Goal: Task Accomplishment & Management: Manage account settings

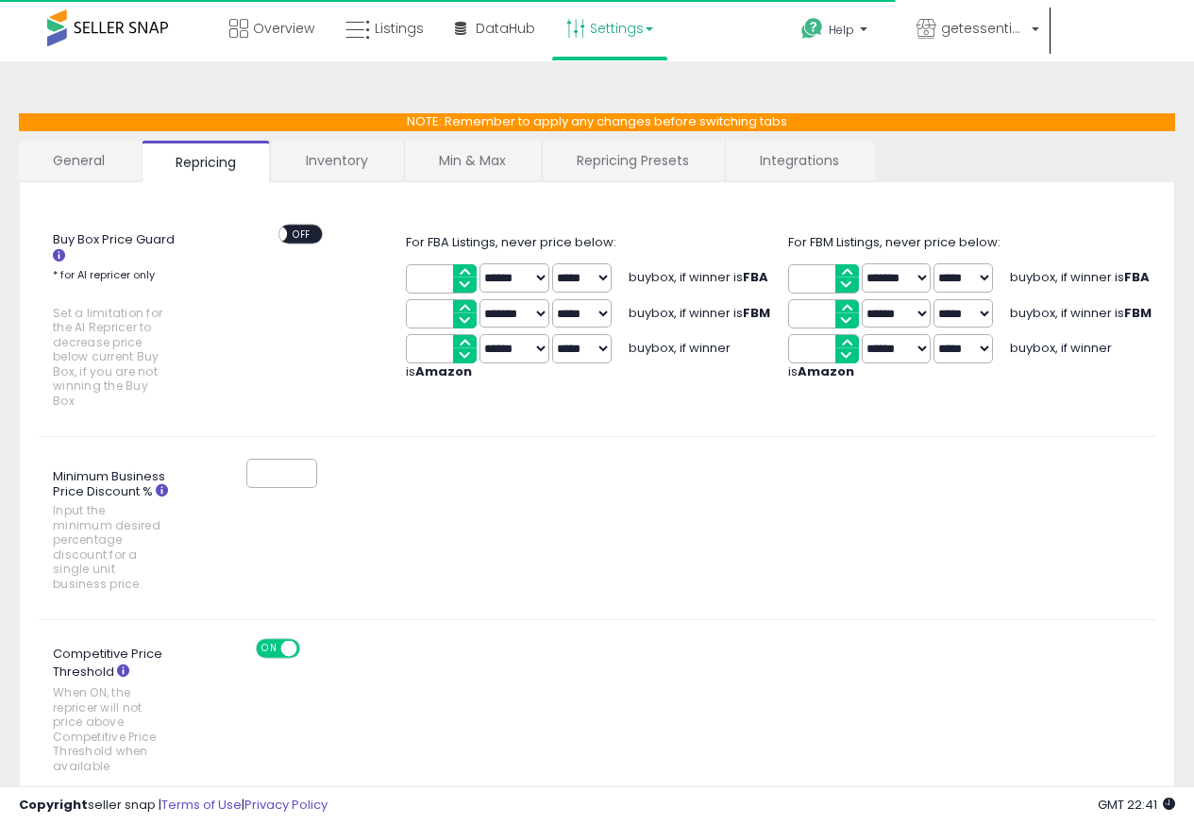
click at [639, 159] on link "Repricing Presets" at bounding box center [633, 161] width 180 height 40
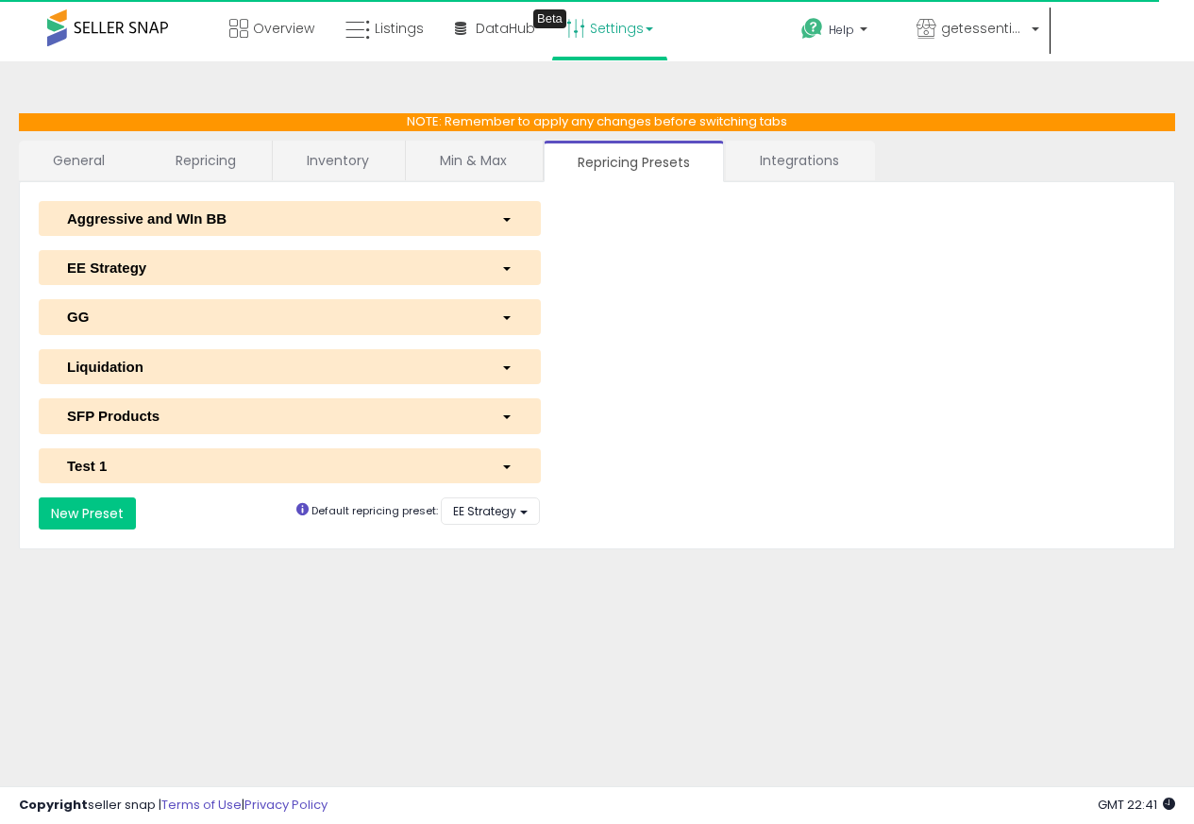
click at [637, 160] on link "Repricing Presets" at bounding box center [634, 162] width 180 height 42
click at [507, 269] on span "button" at bounding box center [507, 269] width 8 height 4
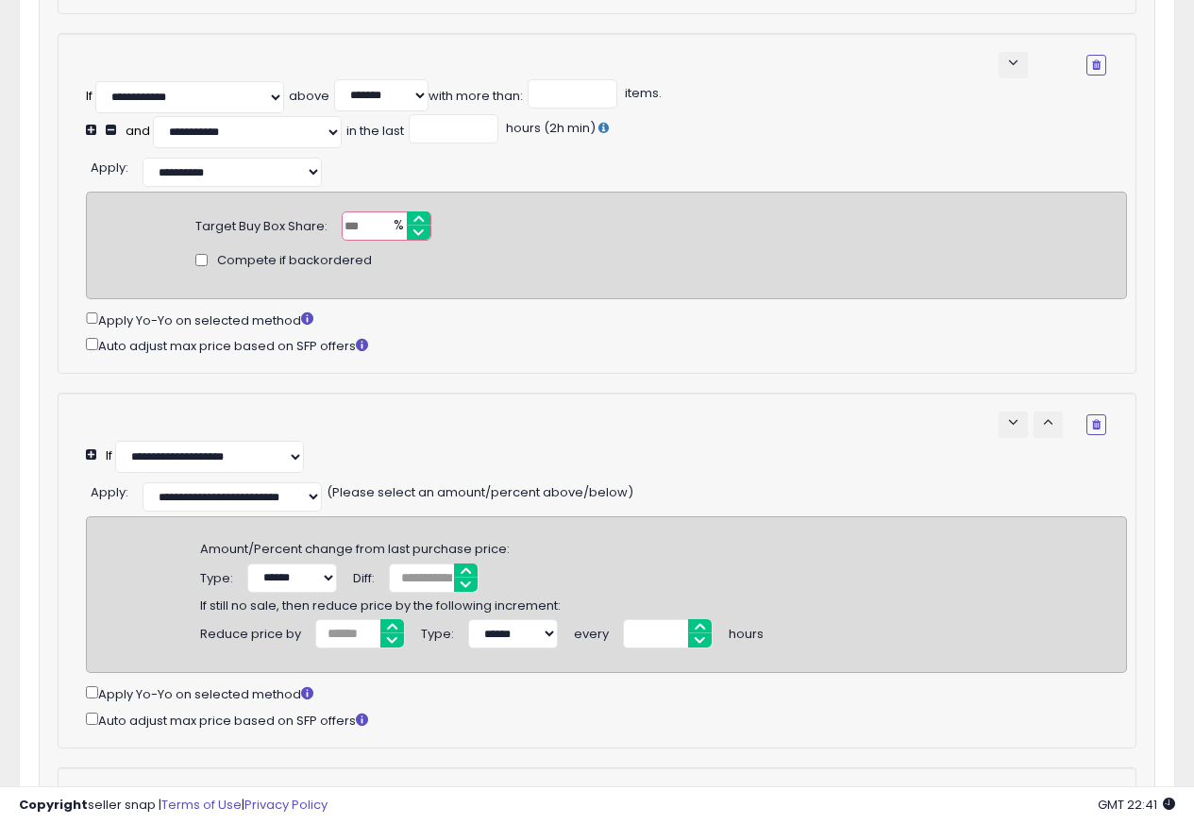
scroll to position [226, 0]
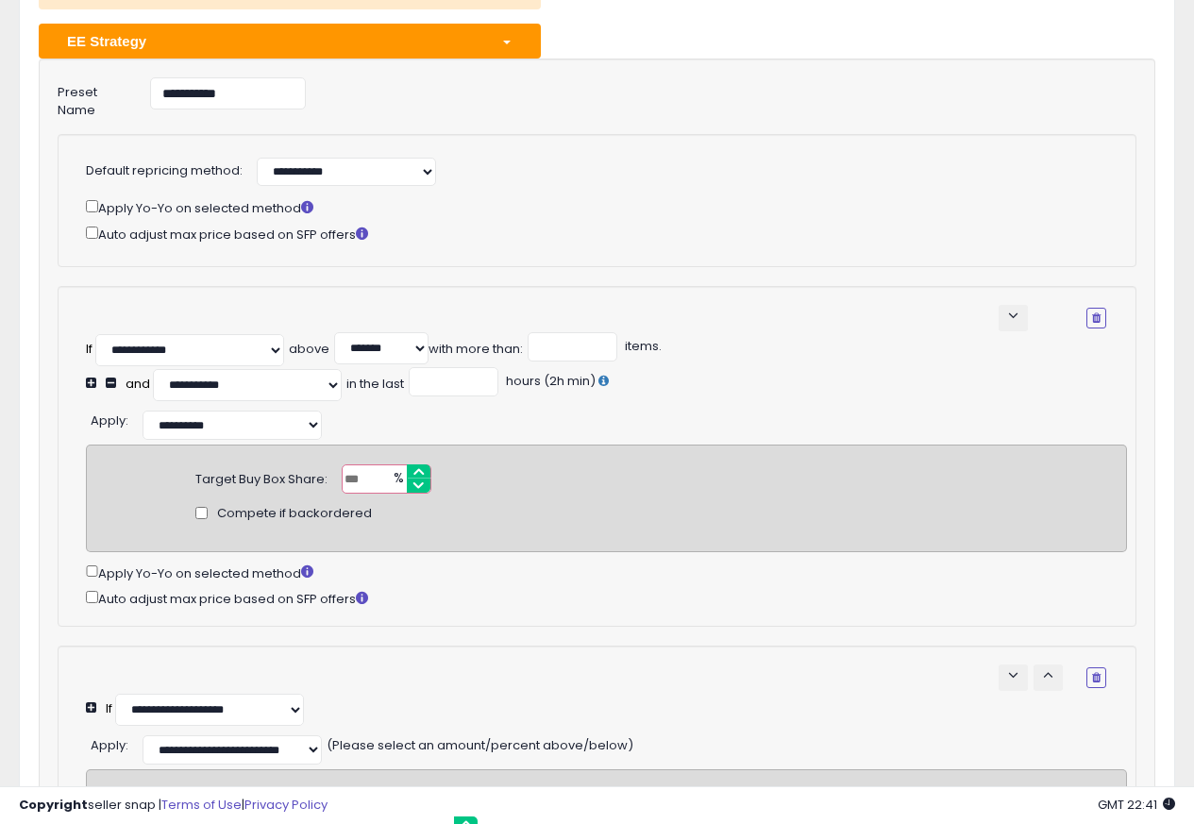
click at [502, 27] on button "EE Strategy" at bounding box center [290, 41] width 502 height 35
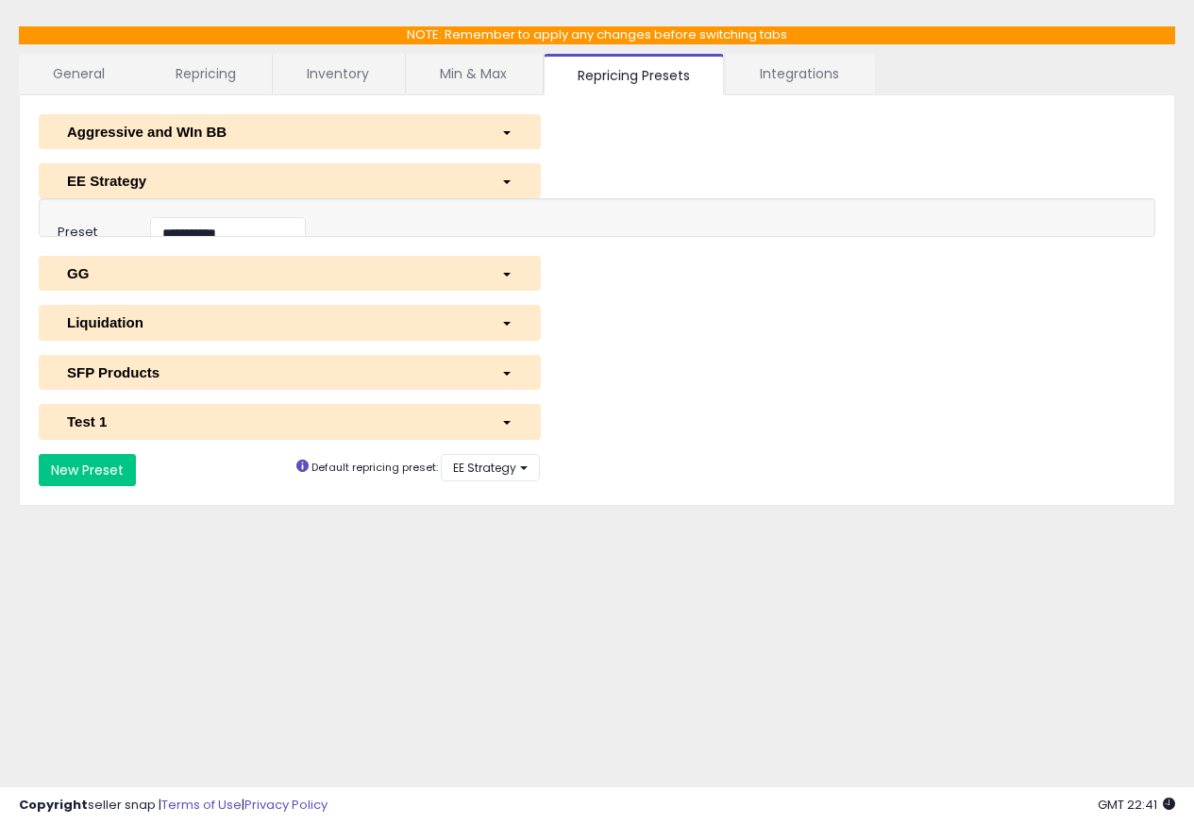
scroll to position [86, 0]
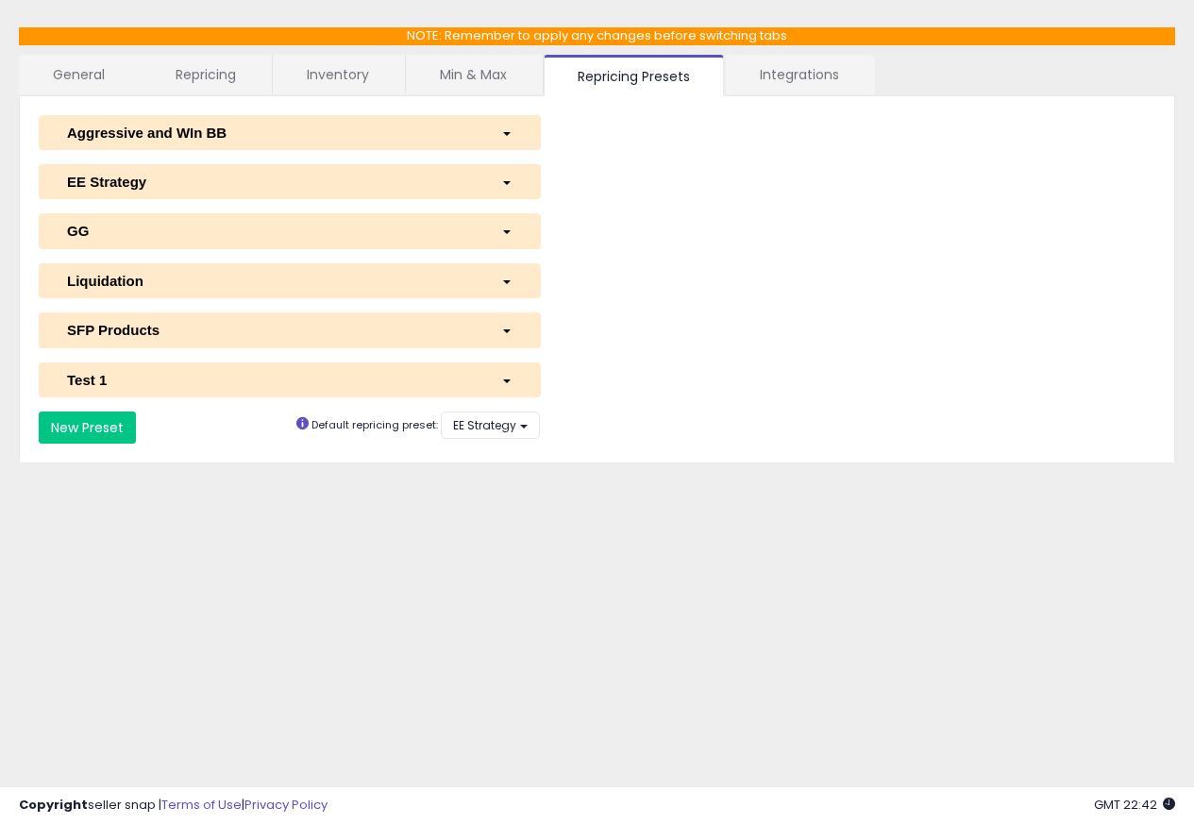
click at [507, 132] on span "button" at bounding box center [507, 134] width 8 height 4
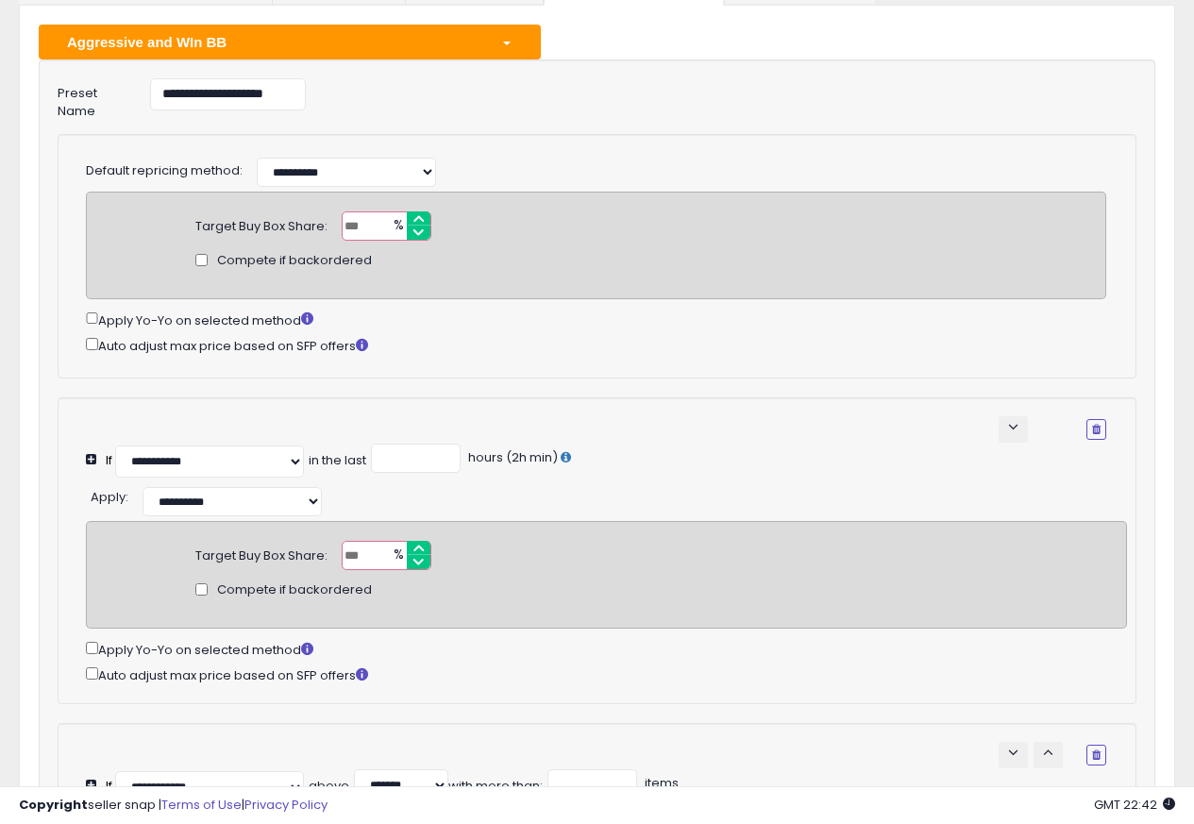
scroll to position [0, 0]
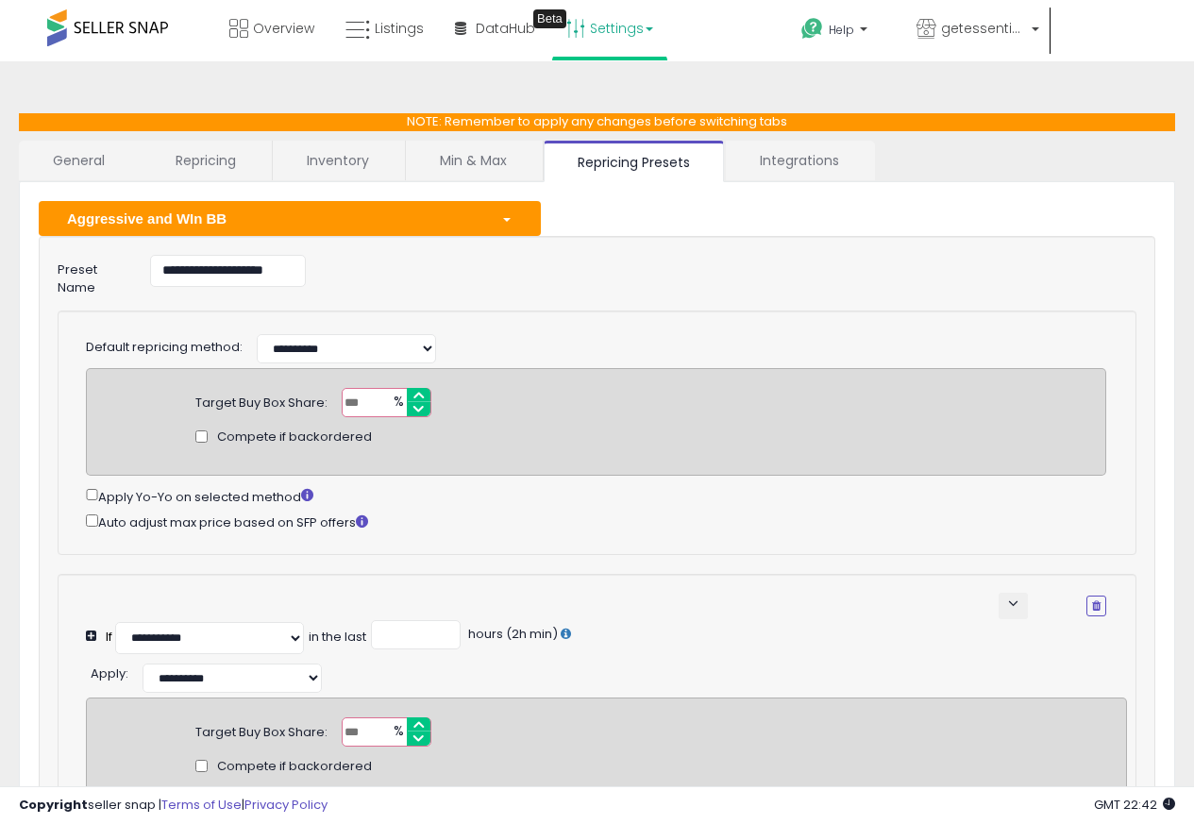
click at [487, 210] on div "button" at bounding box center [507, 219] width 40 height 20
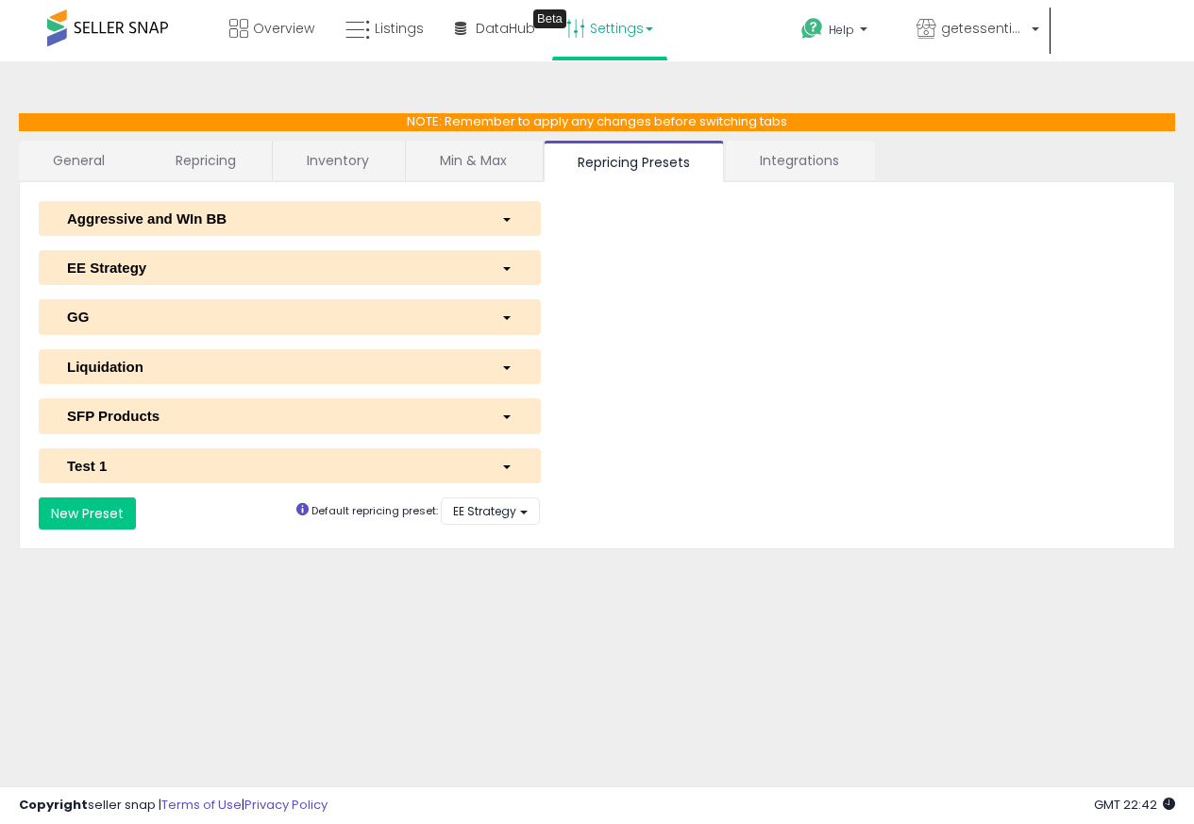
click at [488, 319] on div "button" at bounding box center [507, 317] width 40 height 20
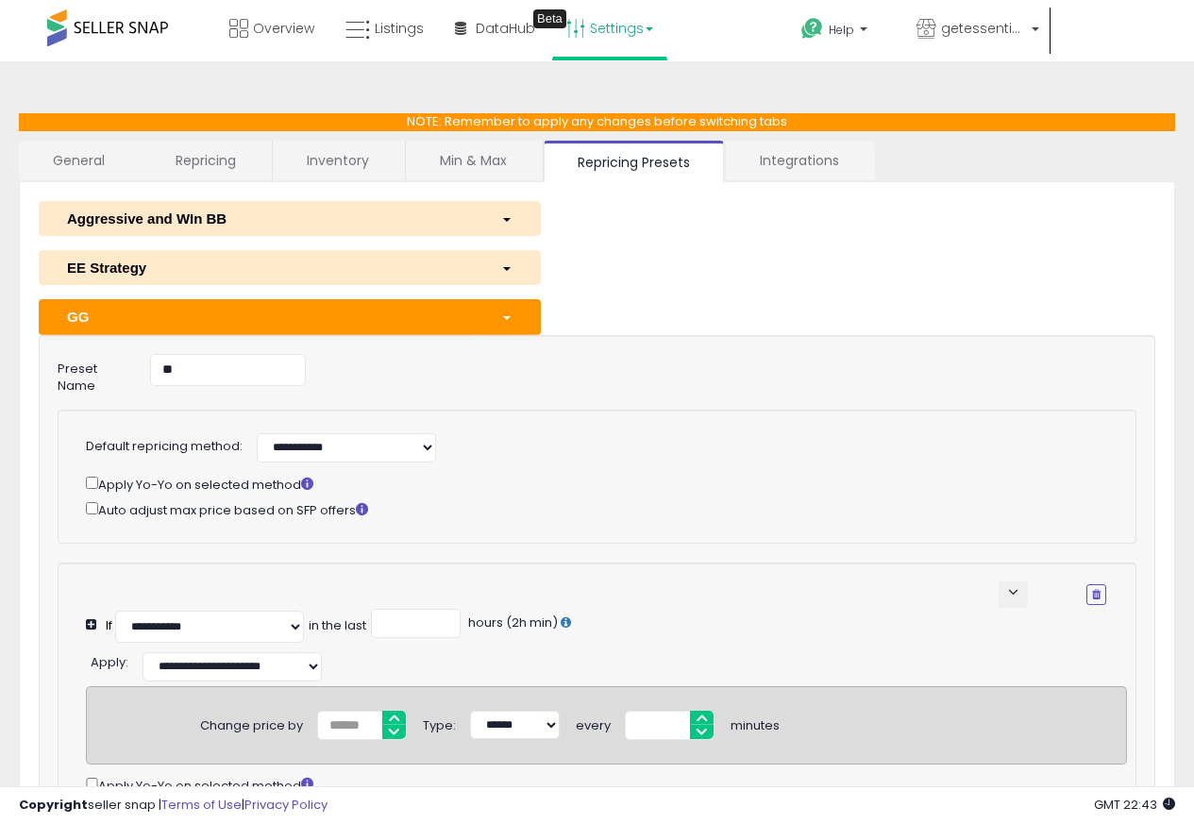
click at [489, 320] on div "button" at bounding box center [507, 317] width 40 height 20
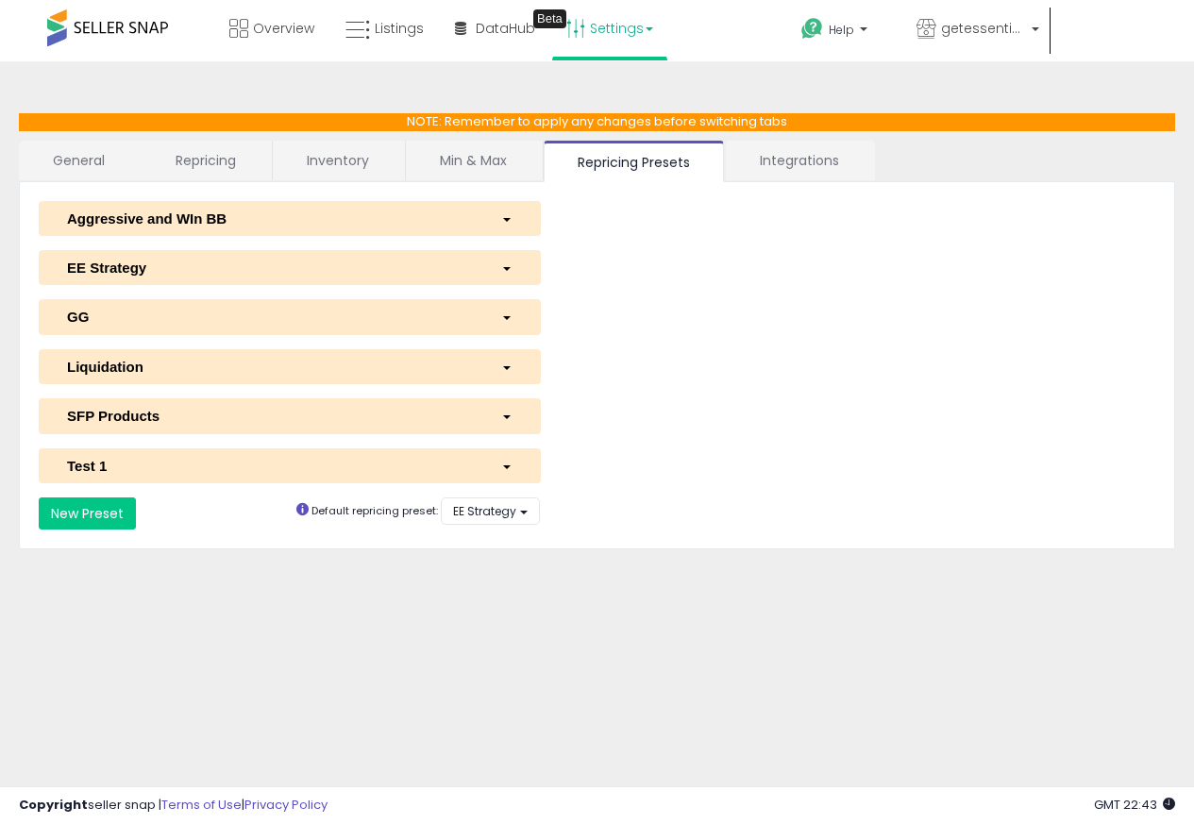
click at [492, 367] on div "button" at bounding box center [507, 367] width 40 height 20
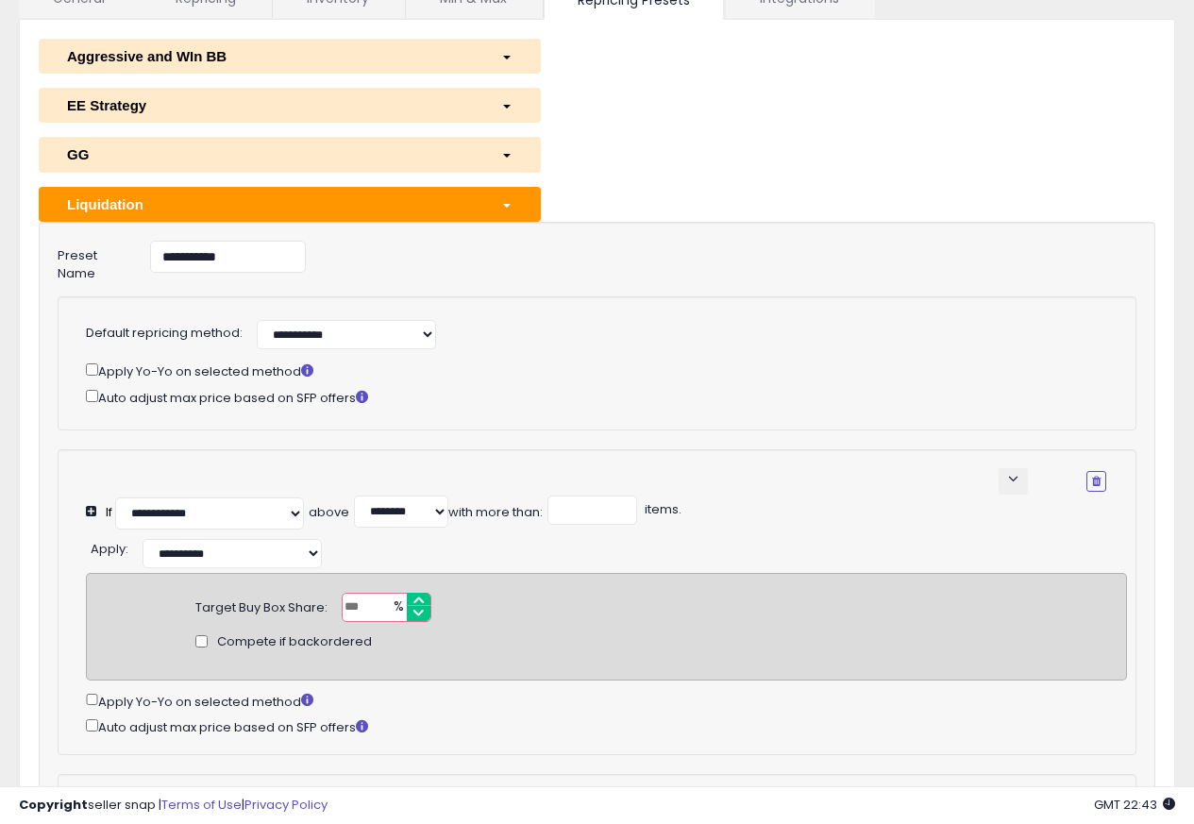
scroll to position [152, 0]
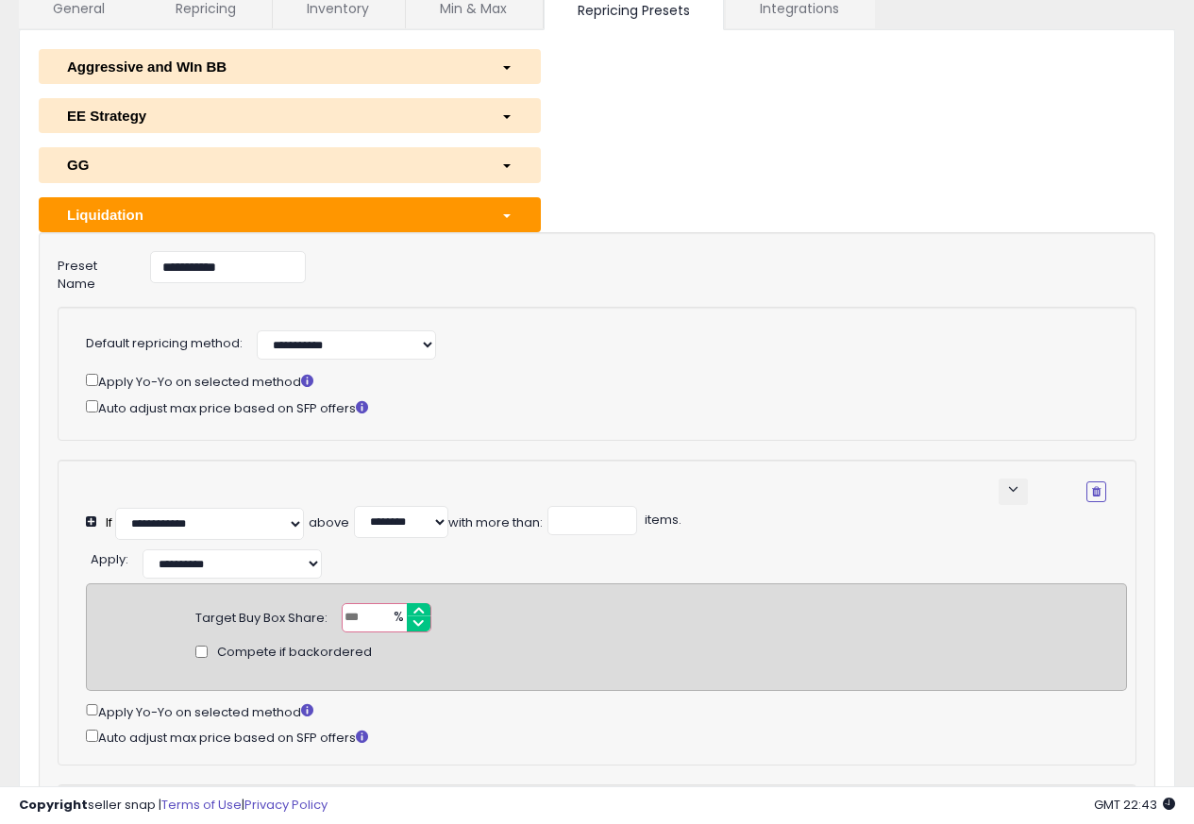
click at [491, 207] on div "button" at bounding box center [507, 215] width 40 height 20
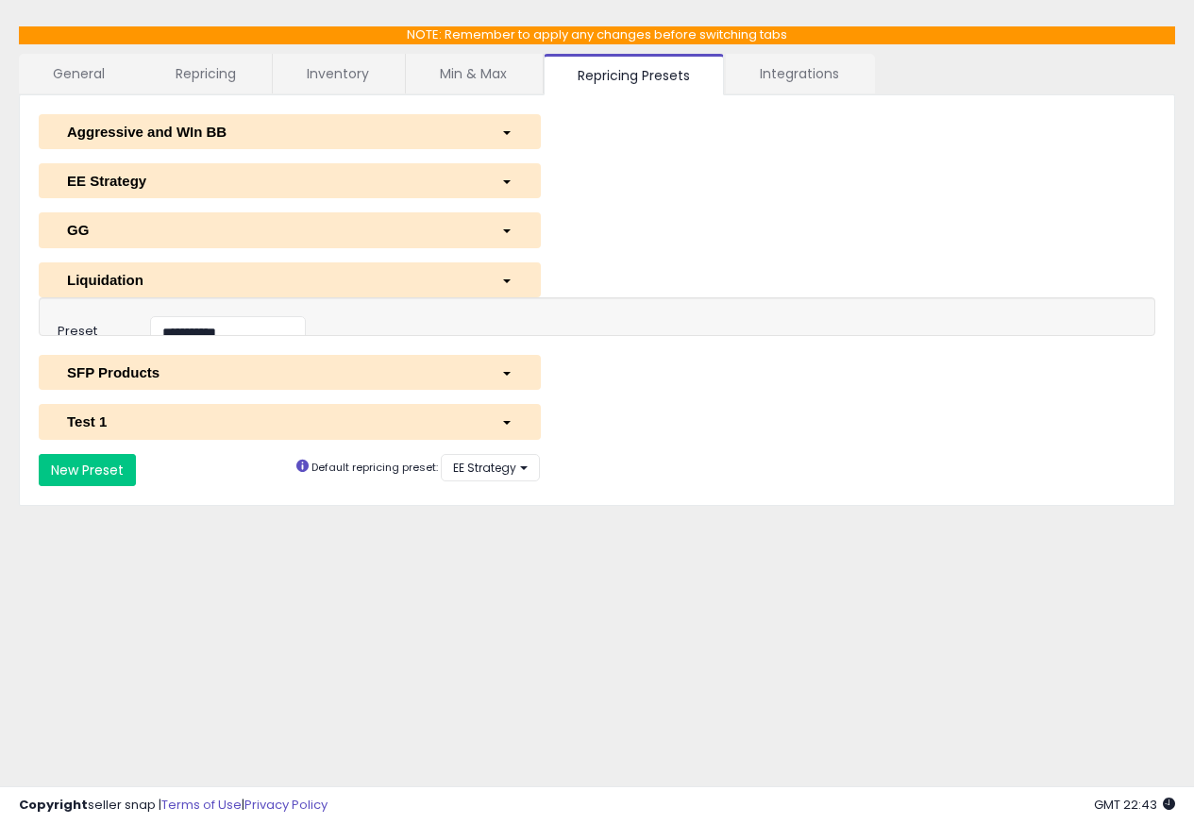
scroll to position [86, 0]
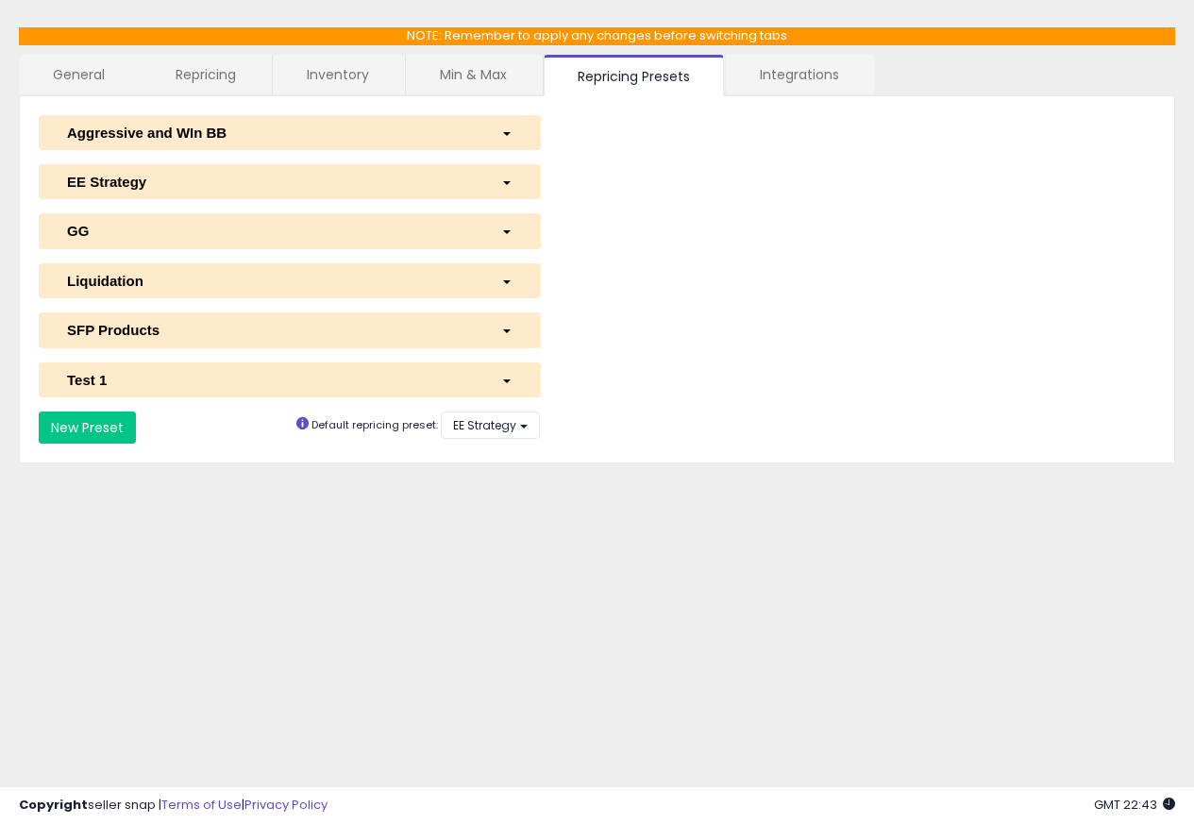
click at [493, 333] on div "button" at bounding box center [507, 330] width 40 height 20
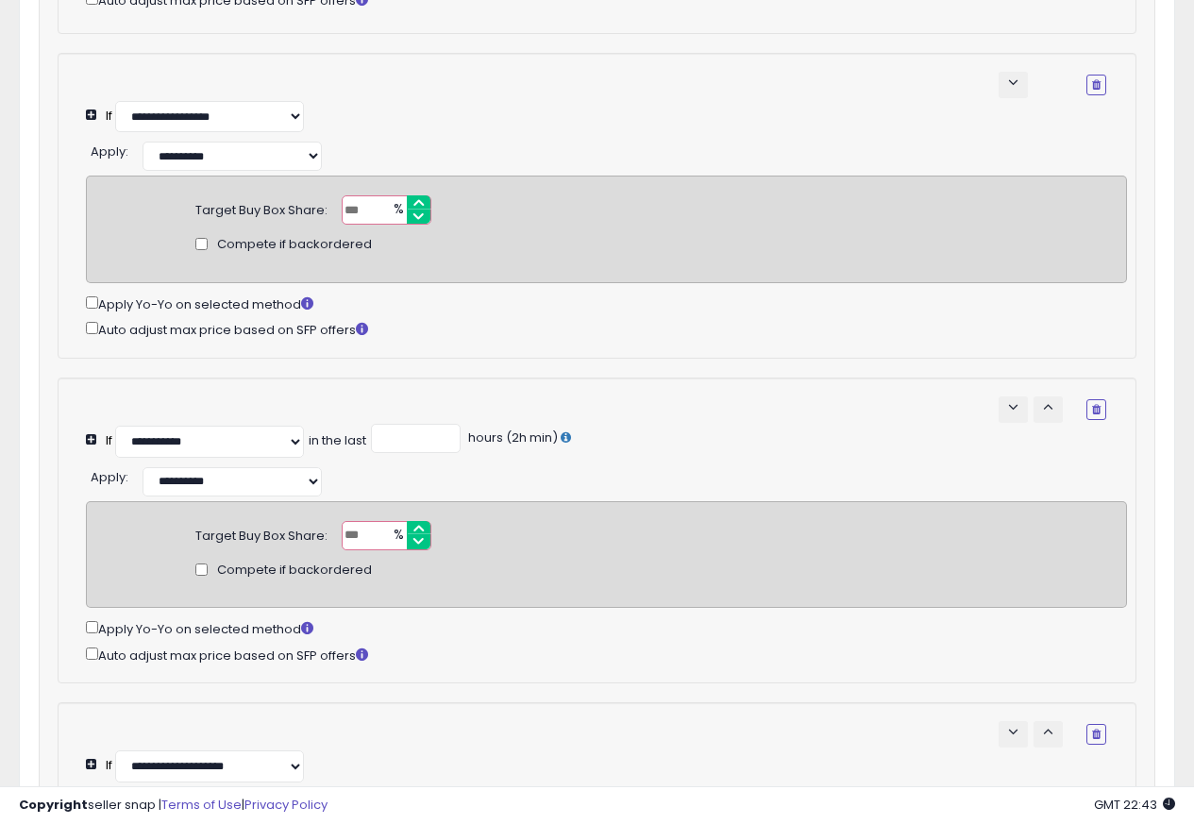
scroll to position [45, 0]
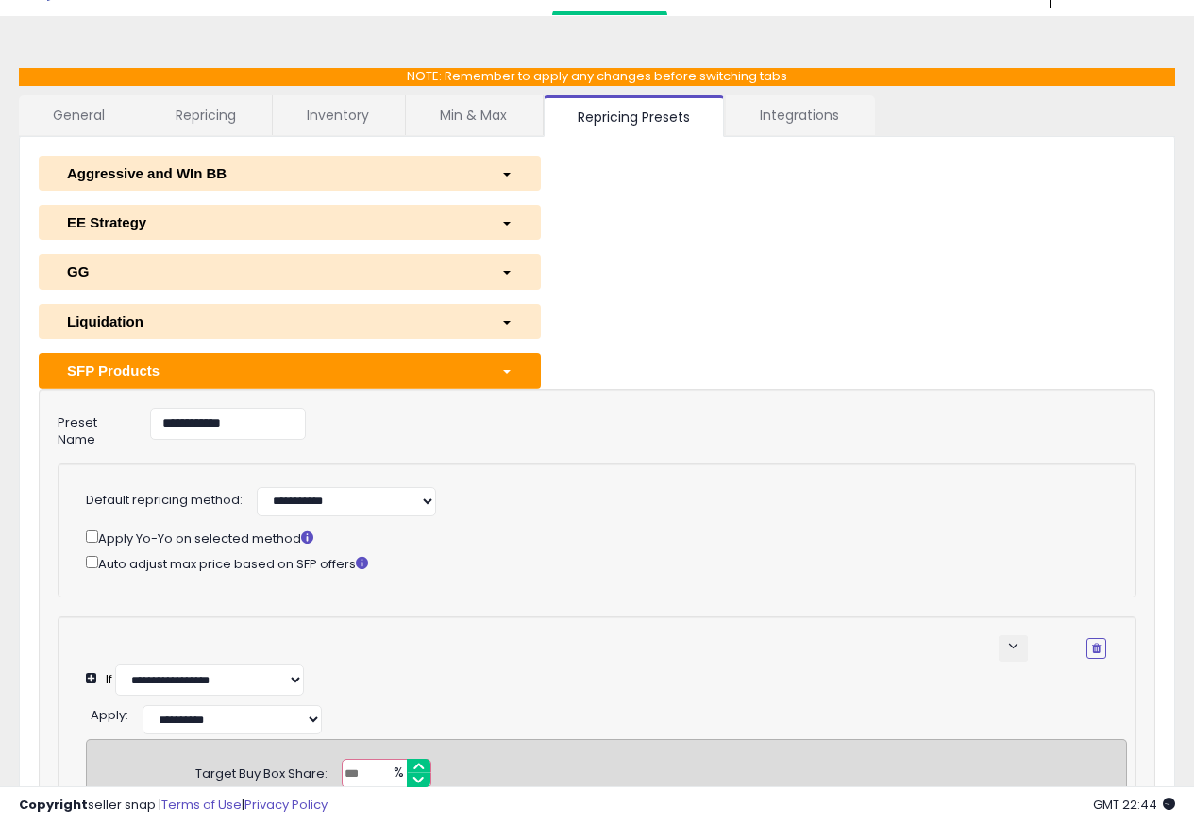
click at [489, 355] on button "SFP Products" at bounding box center [290, 370] width 502 height 35
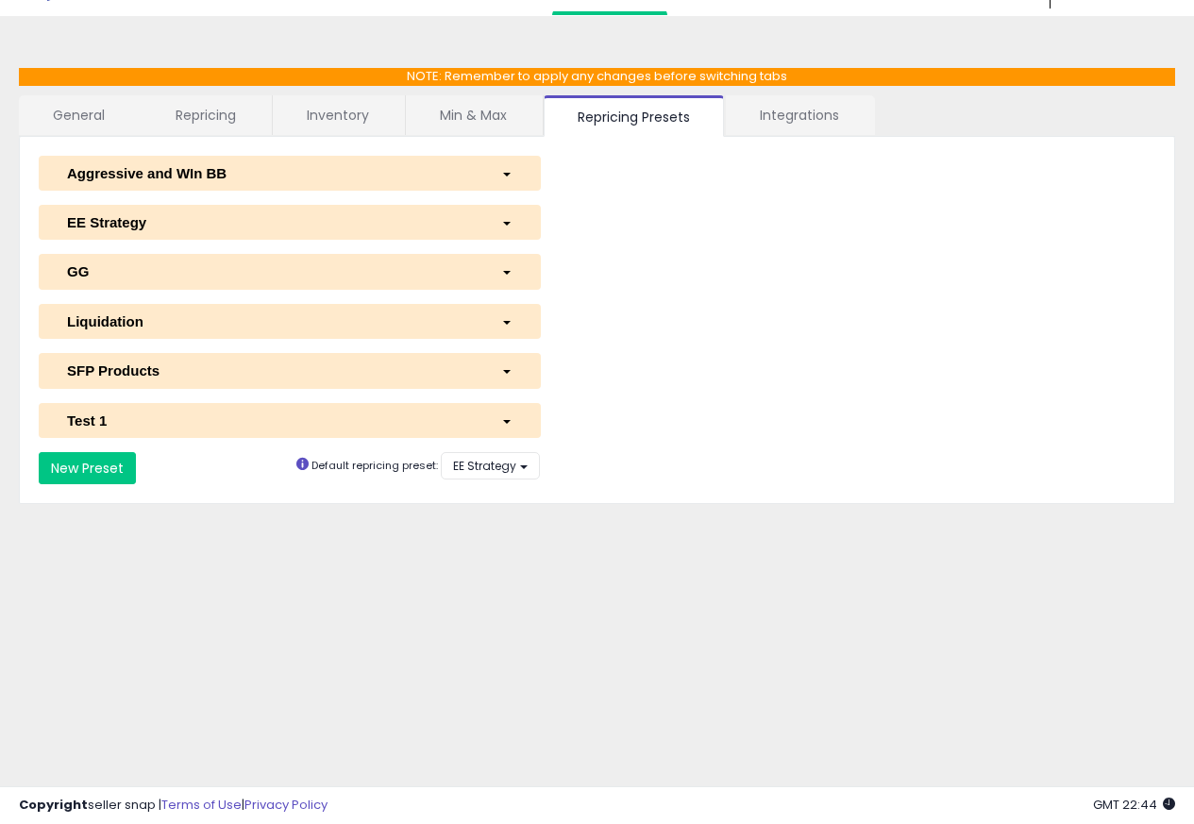
click at [492, 413] on div "button" at bounding box center [507, 421] width 40 height 20
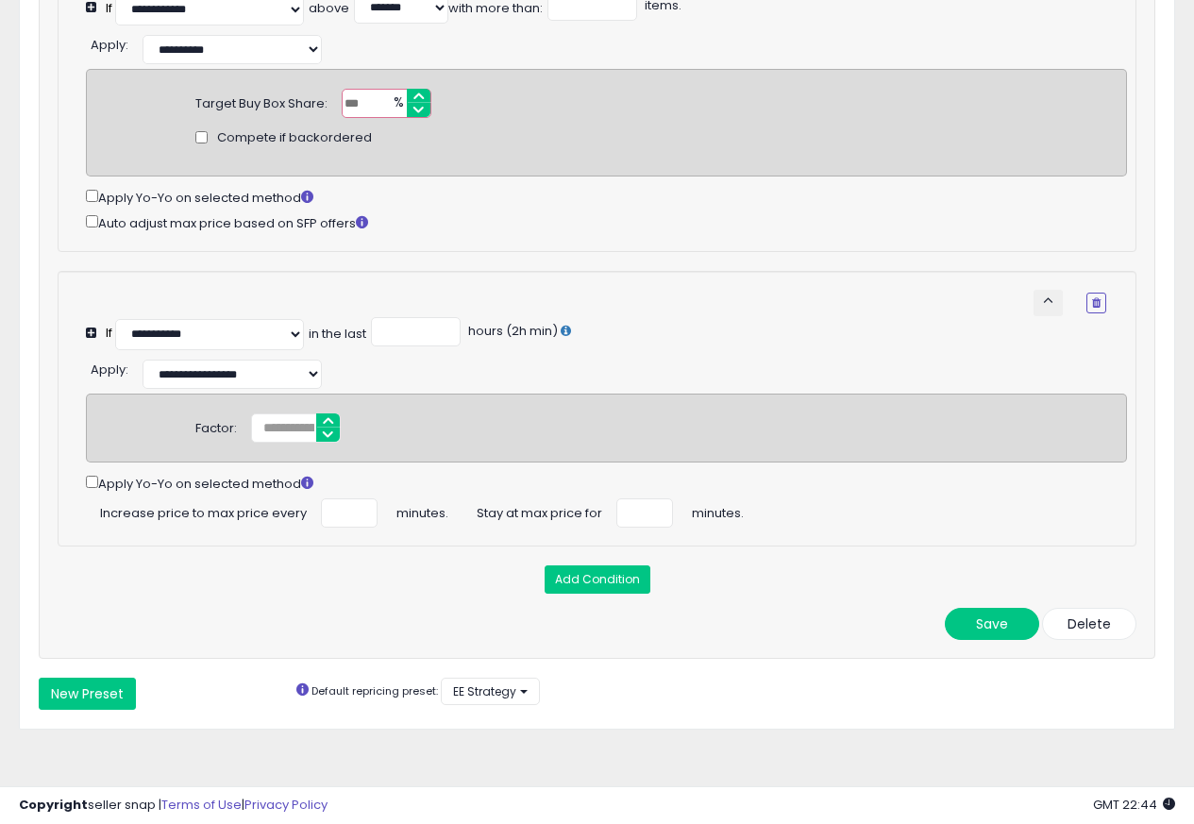
scroll to position [1177, 0]
click at [86, 113] on div "Target Buy Box Share: ** % Compete if backordered" at bounding box center [606, 123] width 1041 height 108
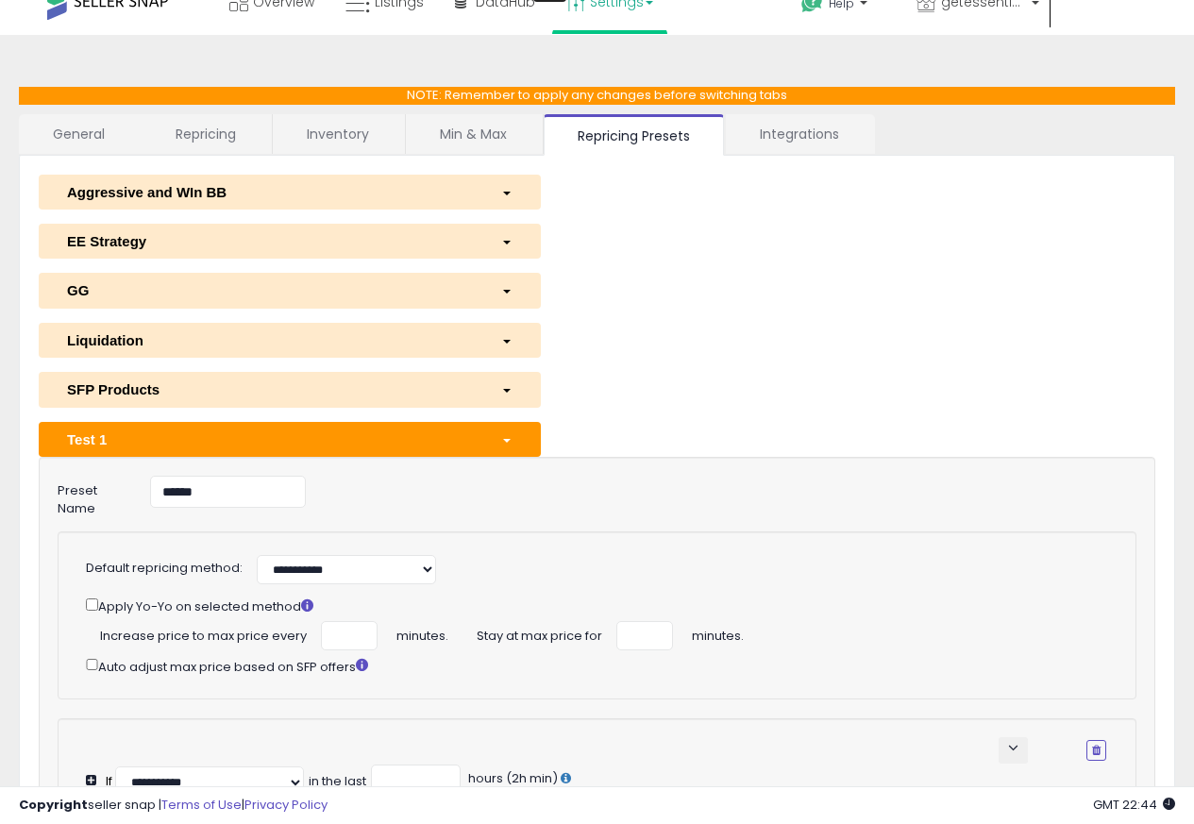
scroll to position [0, 0]
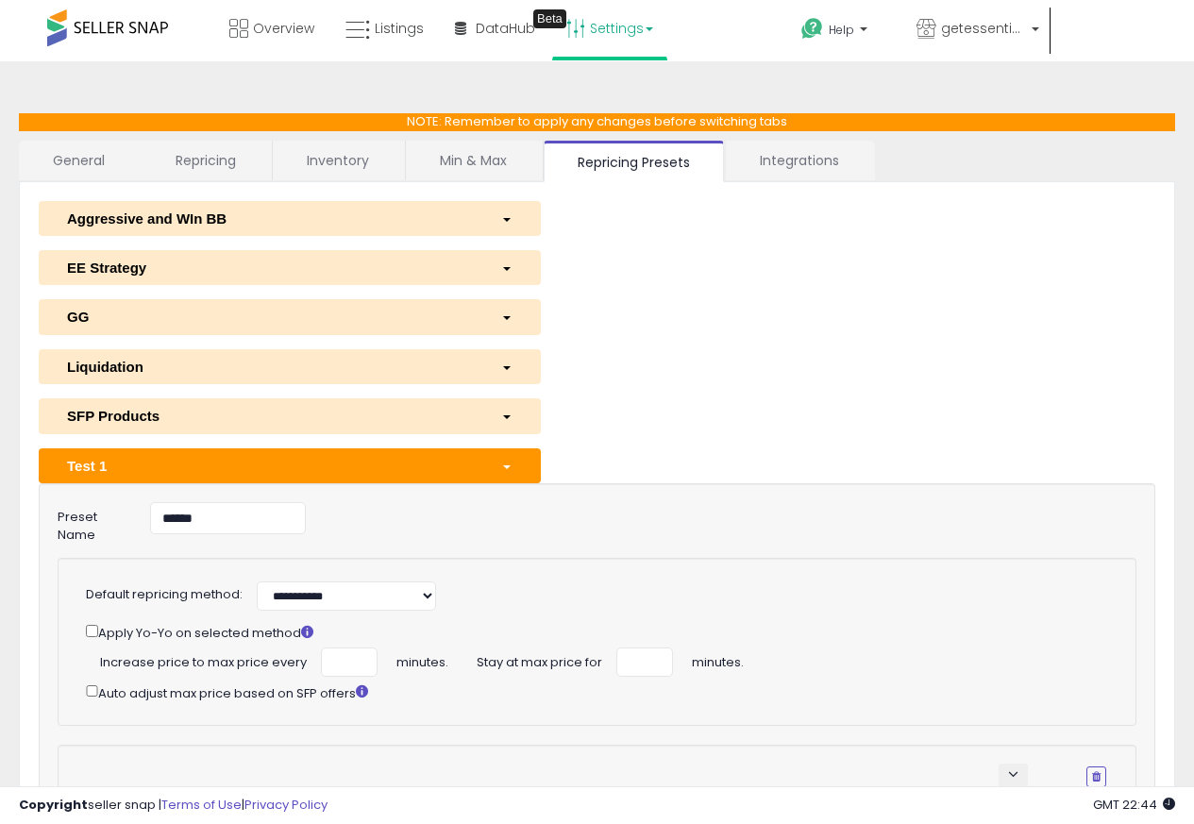
click at [47, 157] on link "General" at bounding box center [79, 161] width 121 height 40
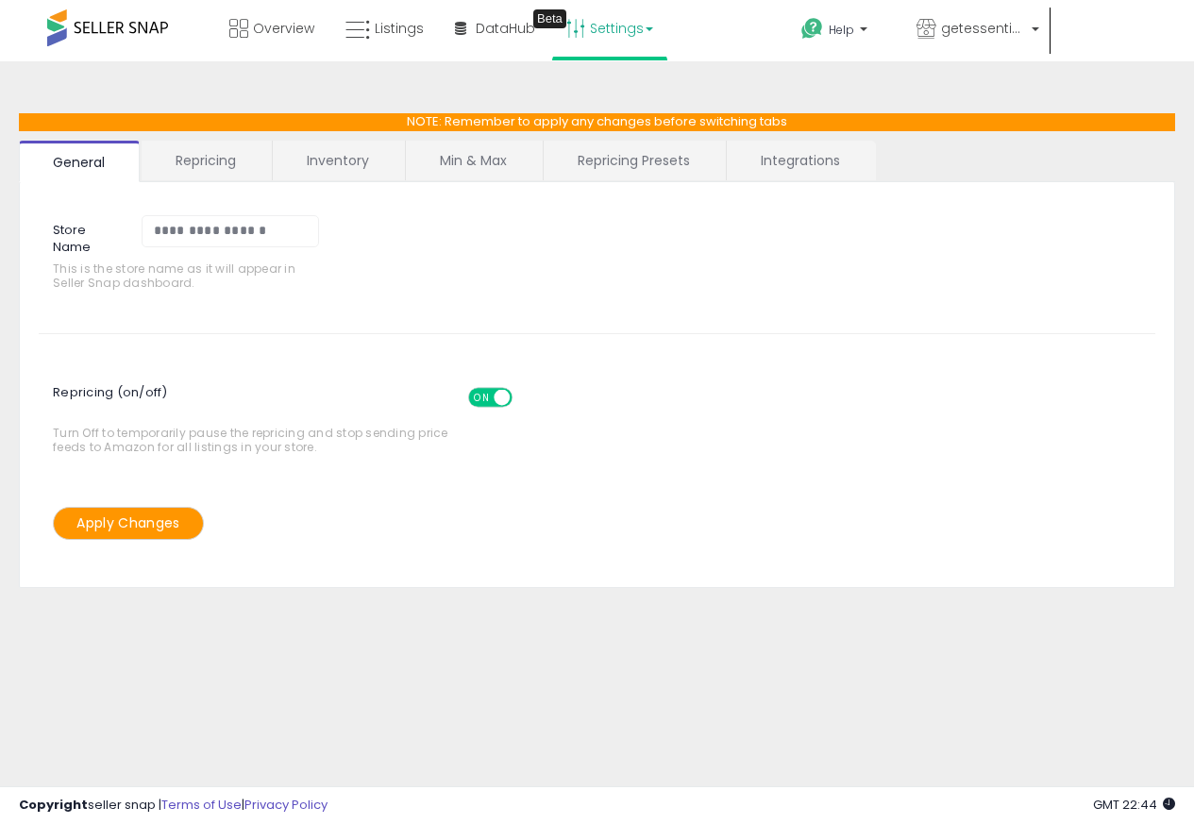
click at [199, 159] on link "Repricing" at bounding box center [206, 161] width 128 height 40
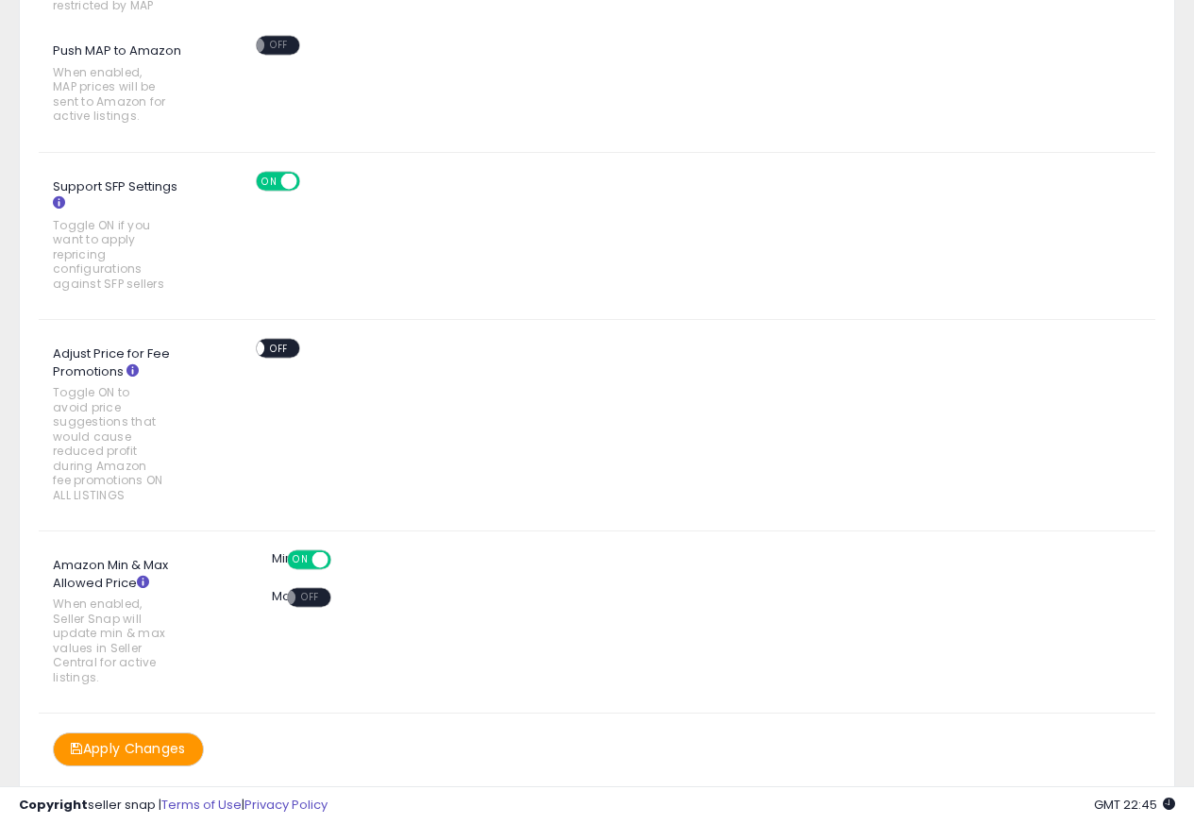
scroll to position [1187, 0]
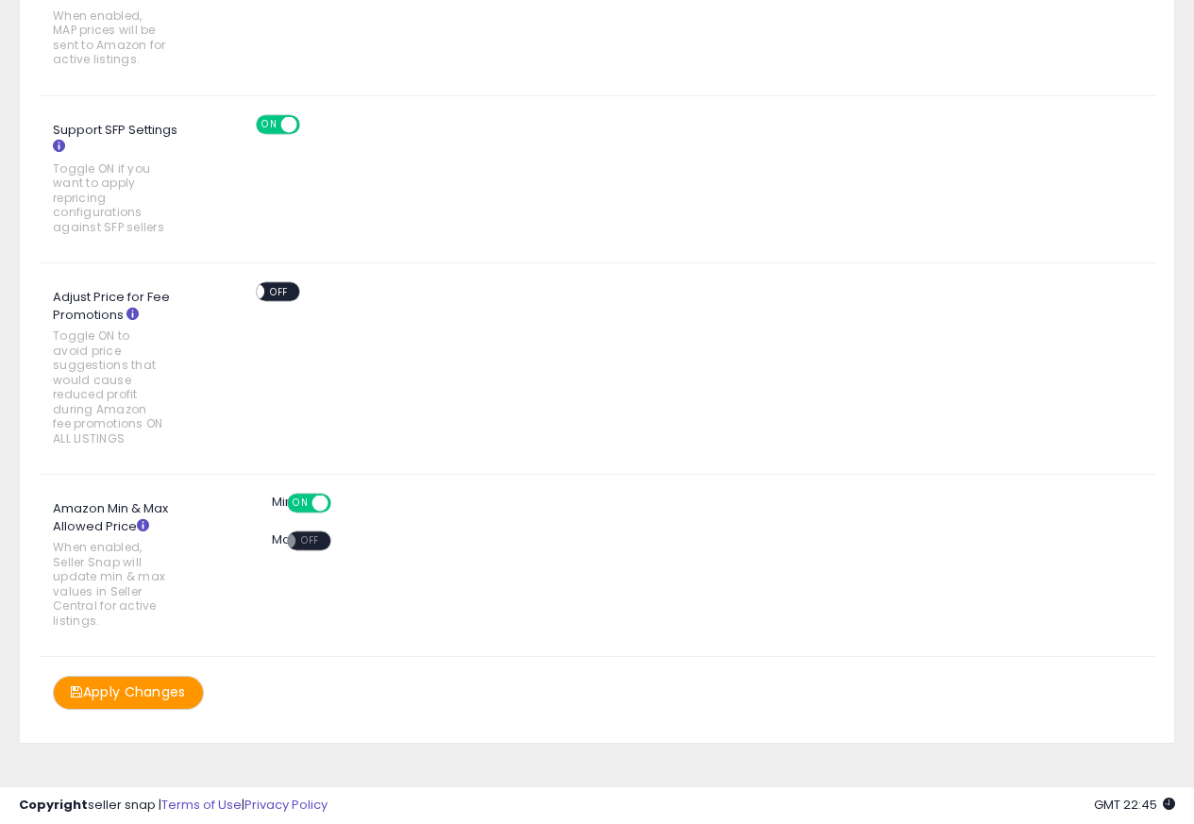
click at [340, 159] on div "Support SFP Settings Toggle ON if you want to apply repricing configurations ag…" at bounding box center [597, 179] width 1145 height 128
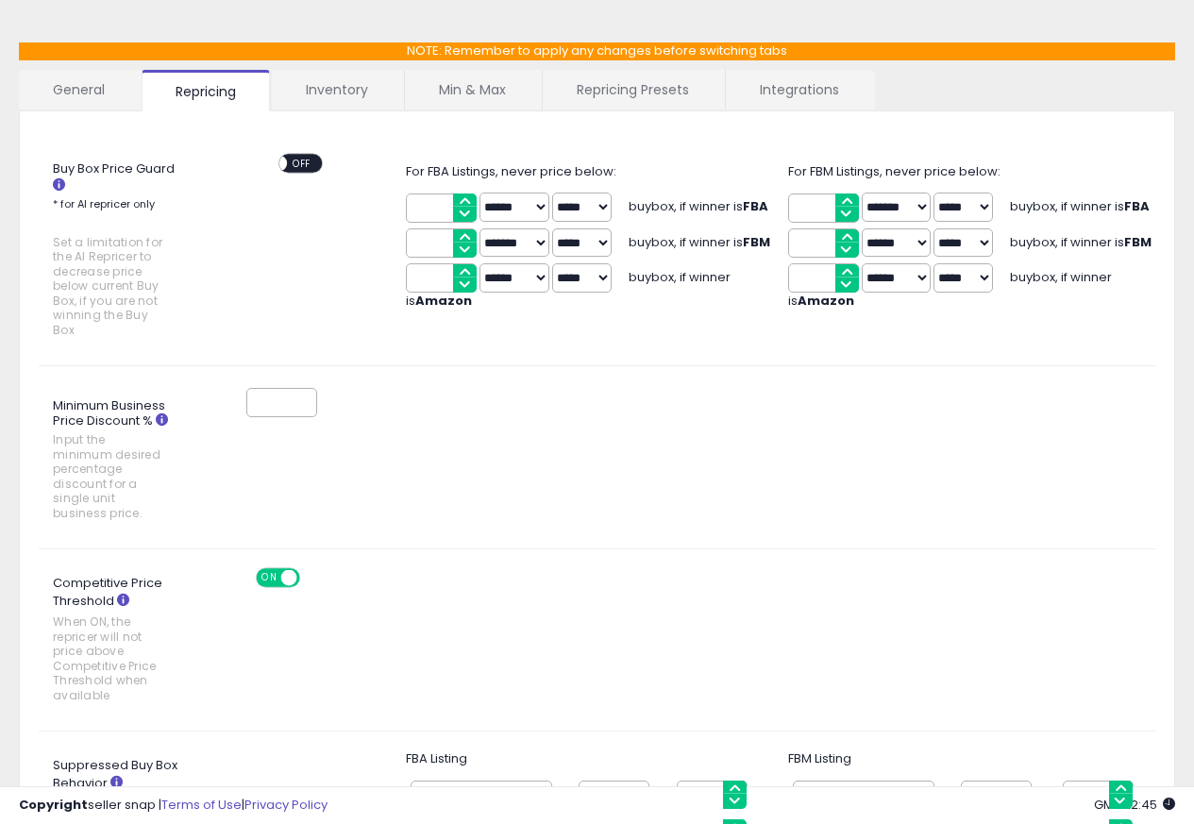
scroll to position [0, 0]
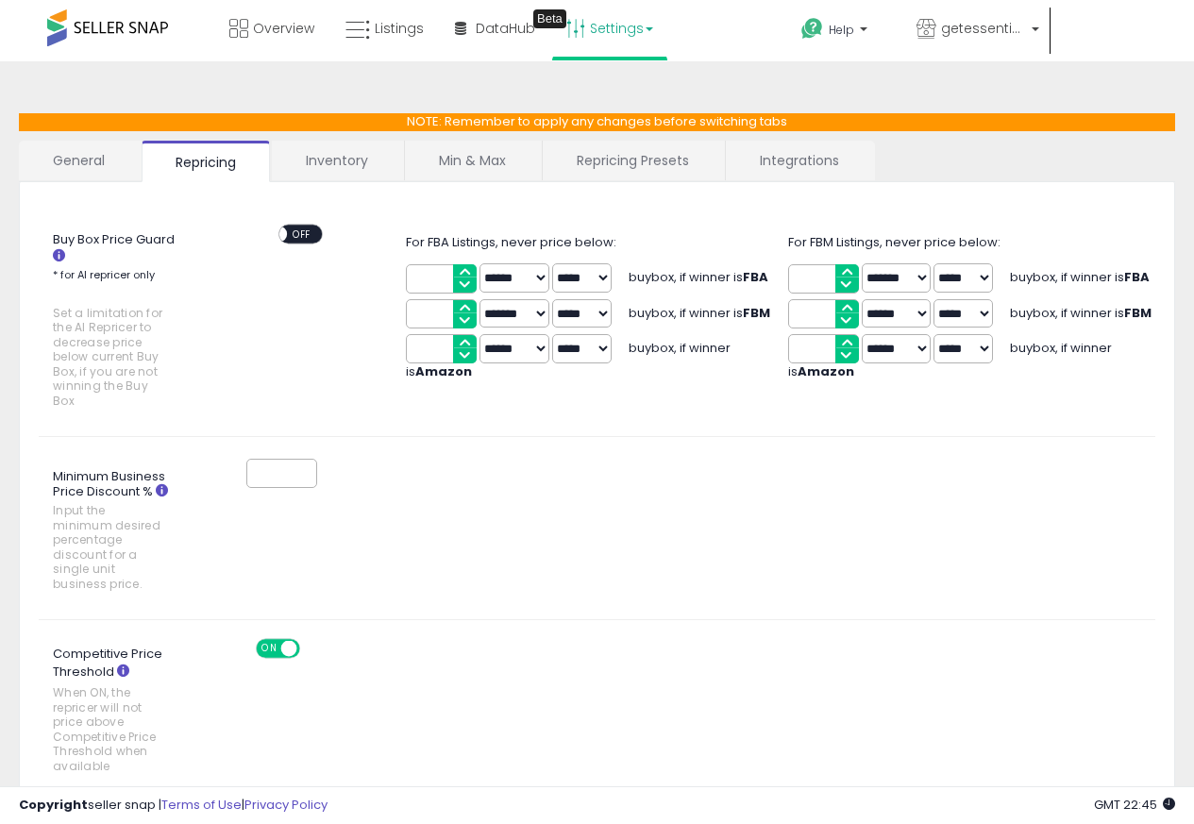
click at [352, 159] on link "Inventory" at bounding box center [337, 161] width 130 height 40
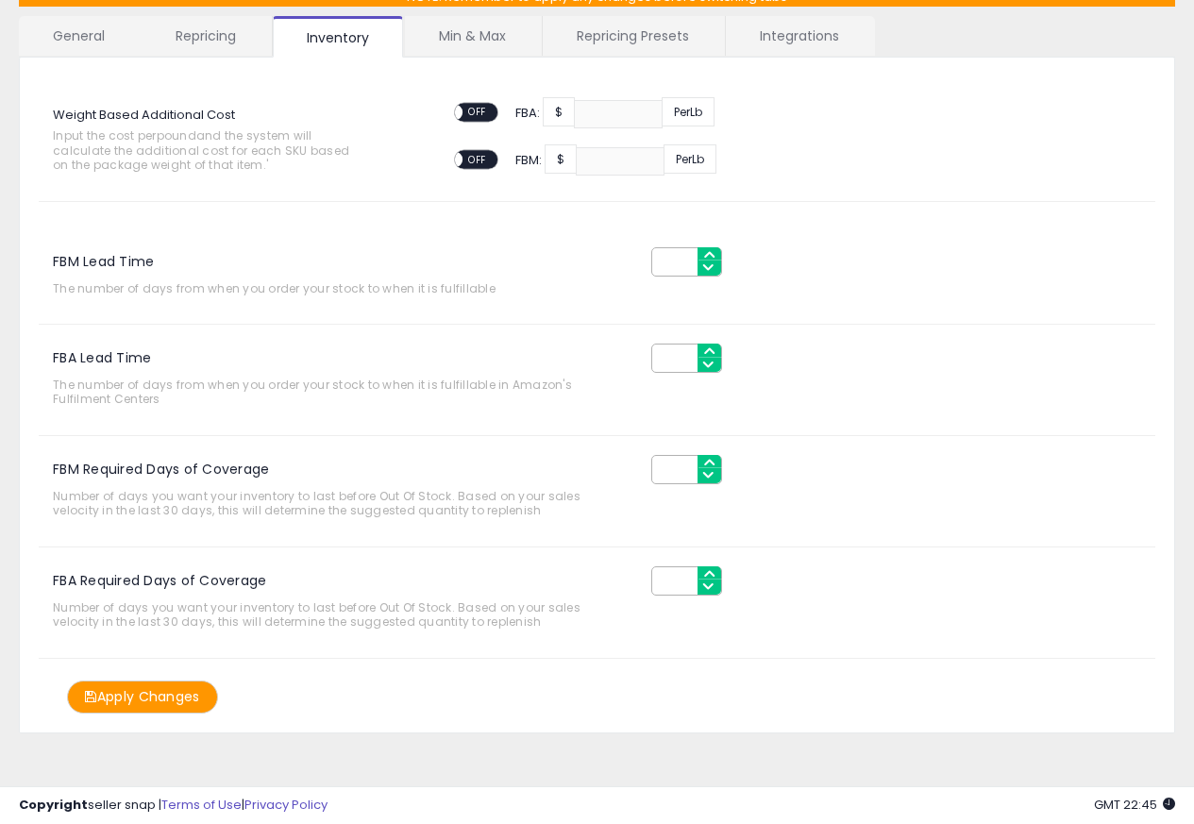
scroll to position [129, 0]
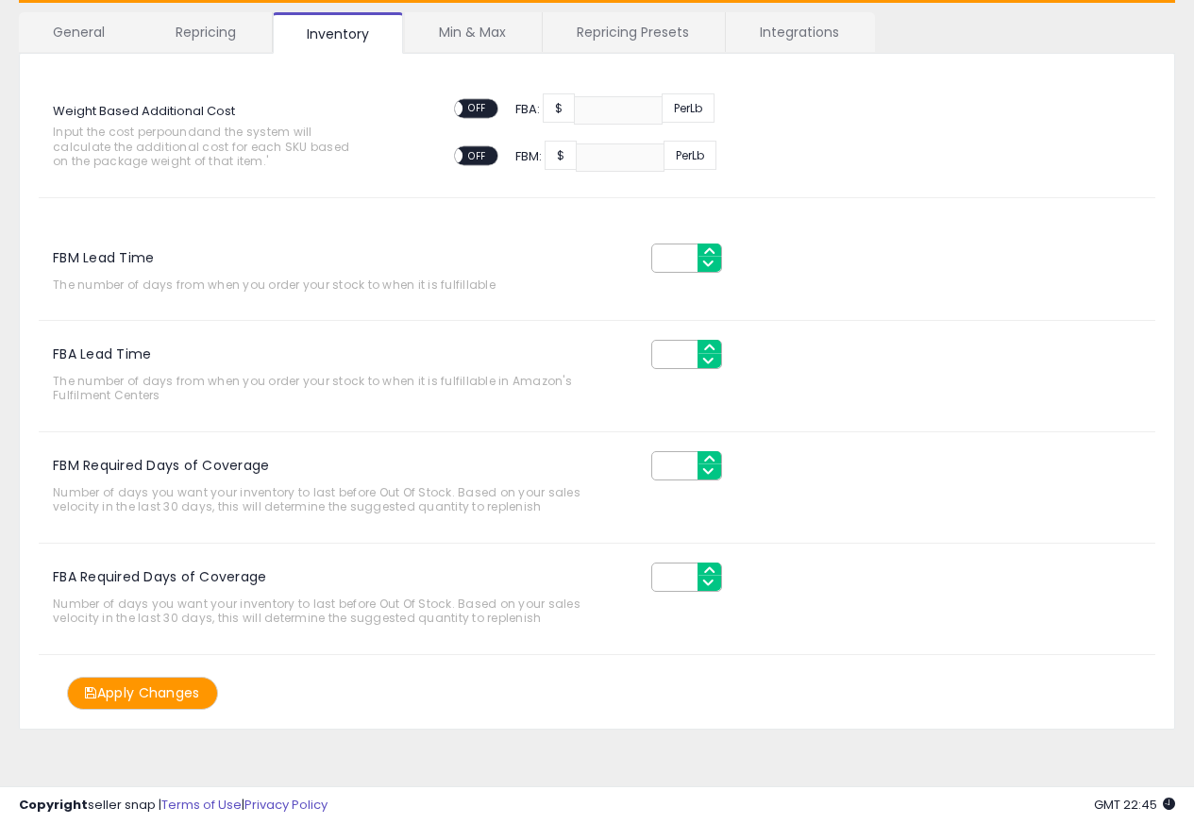
click at [440, 31] on link "Min & Max" at bounding box center [472, 32] width 135 height 40
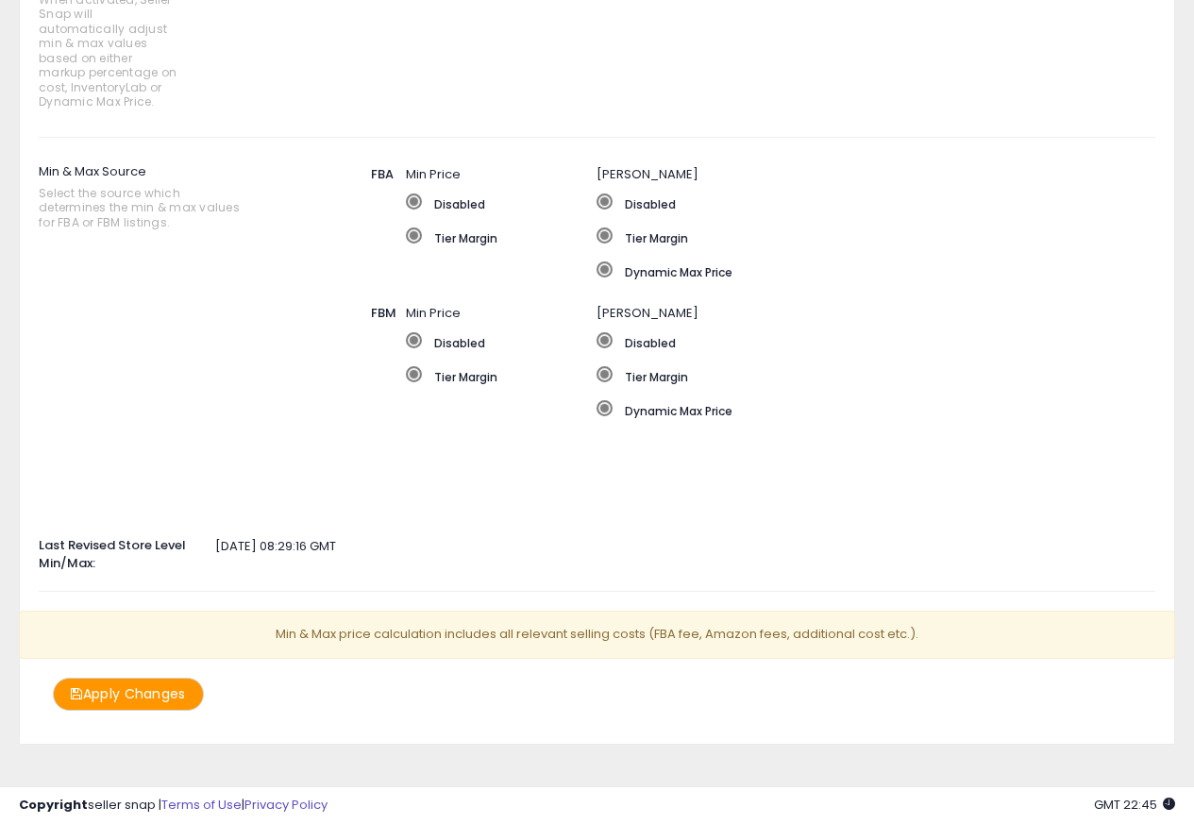
scroll to position [275, 0]
click at [394, 28] on div "Auto Adjust Min/Max When activated, Seller Snap will automatically adjust min &…" at bounding box center [597, 22] width 1145 height 192
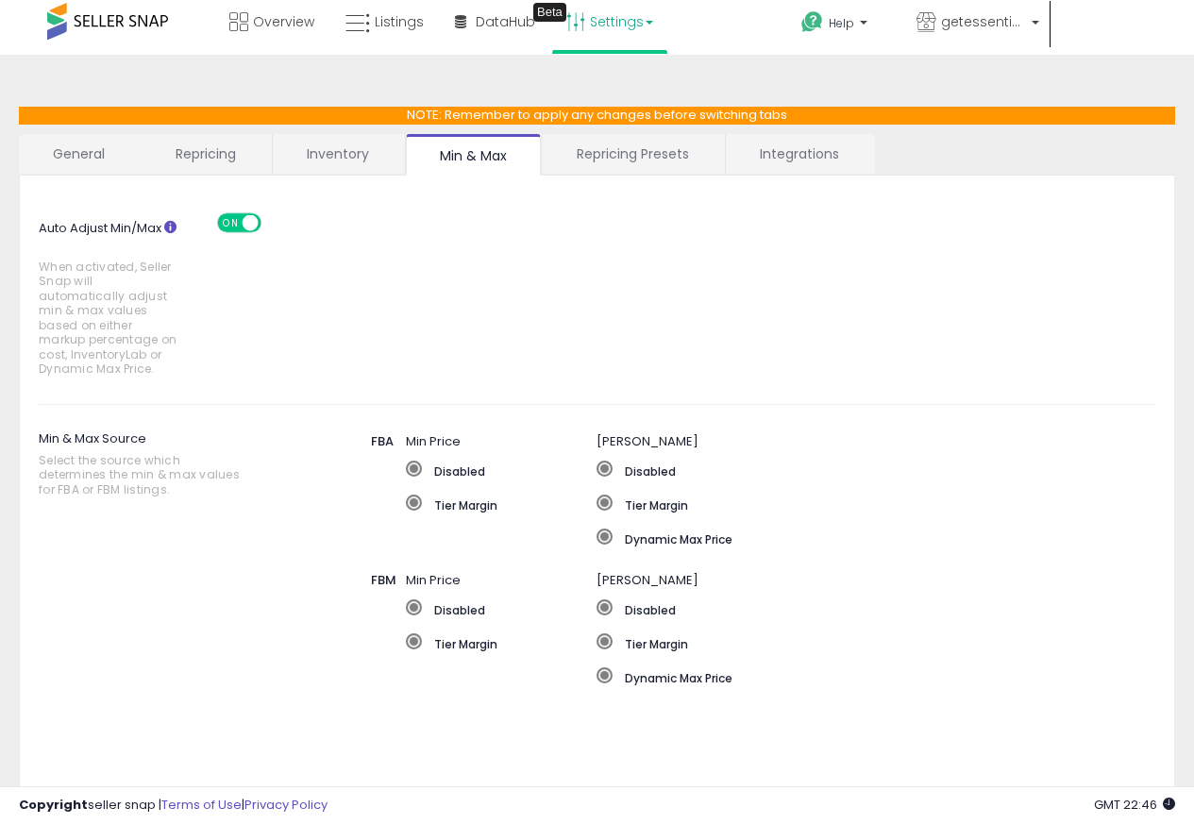
scroll to position [0, 0]
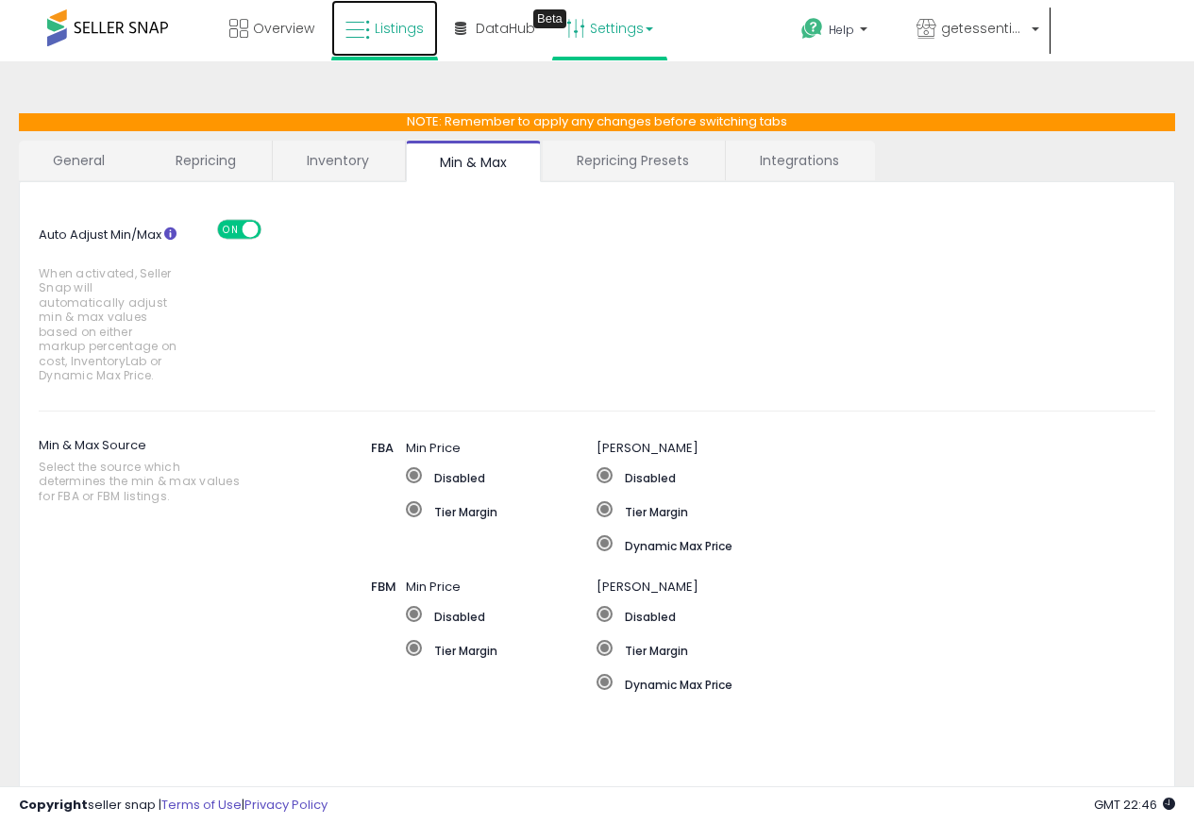
click at [394, 28] on span "Listings" at bounding box center [399, 28] width 49 height 19
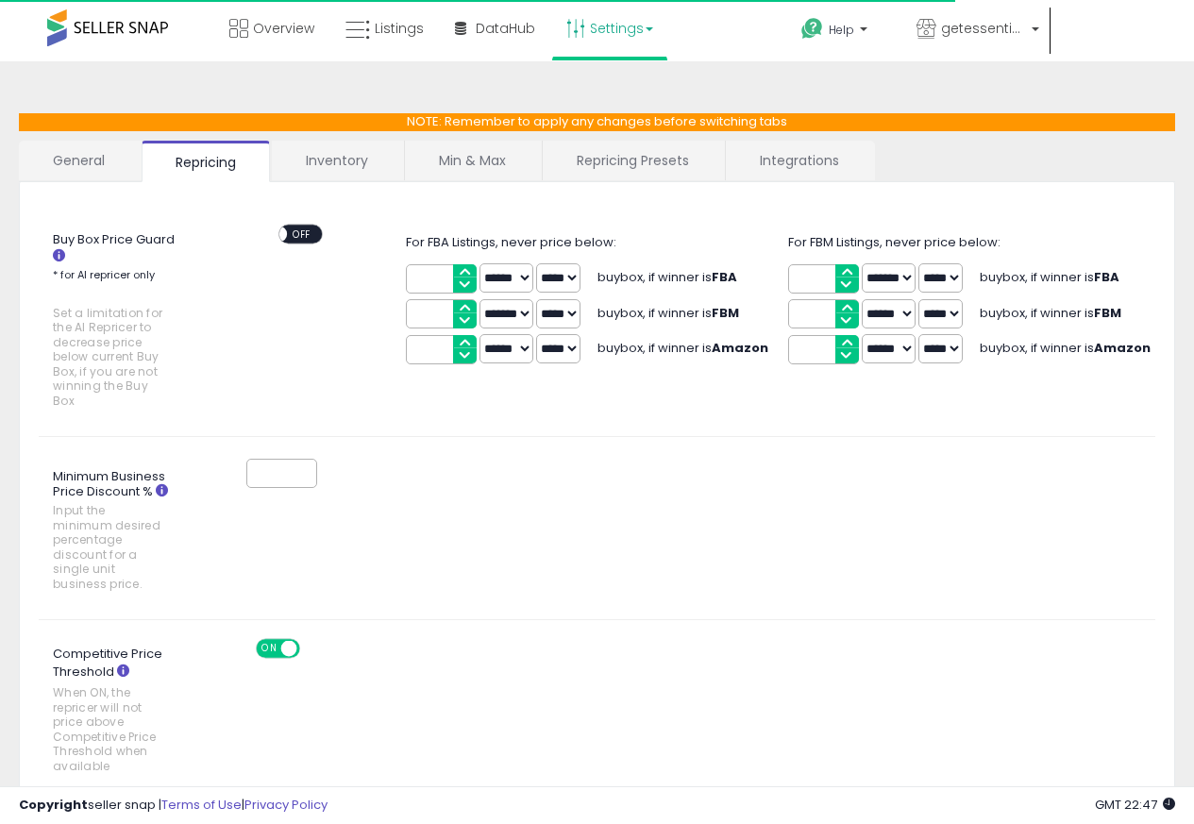
scroll to position [453, 0]
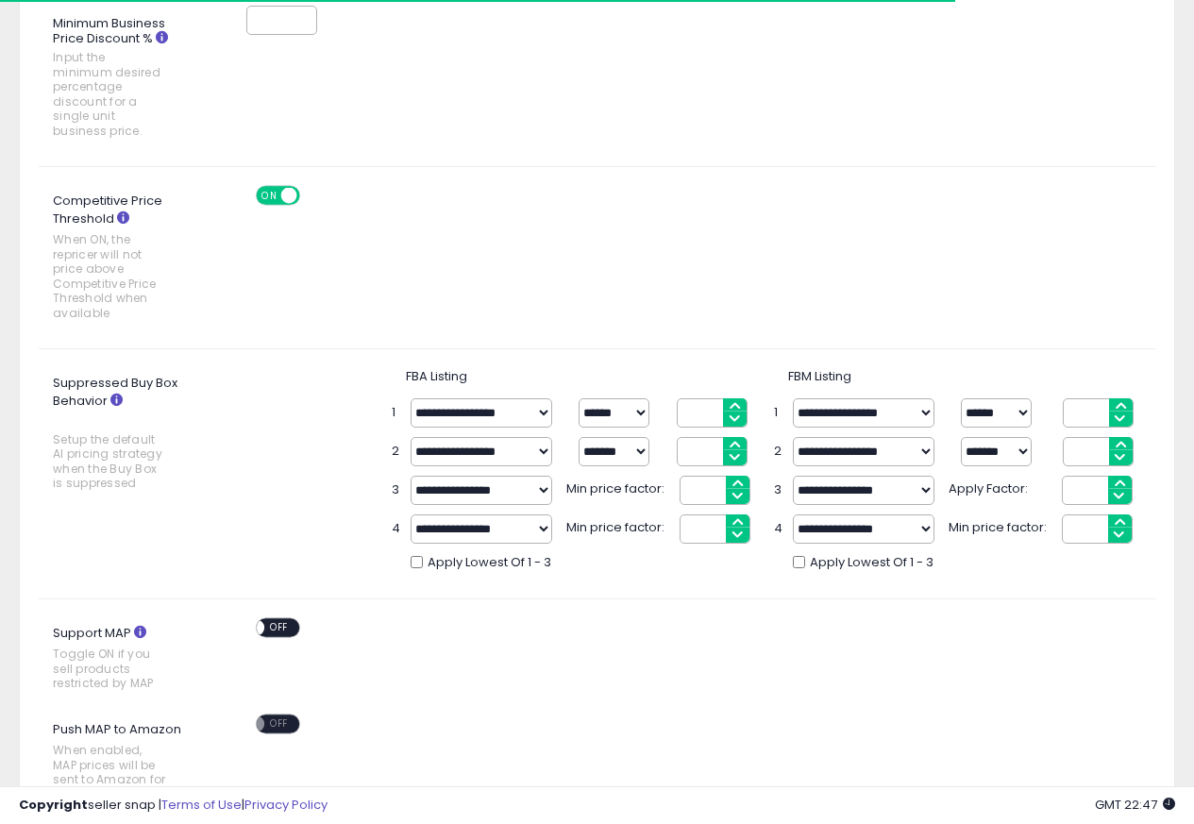
click at [394, 28] on div "*" at bounding box center [344, 20] width 231 height 35
click at [396, 28] on div "*" at bounding box center [344, 20] width 231 height 35
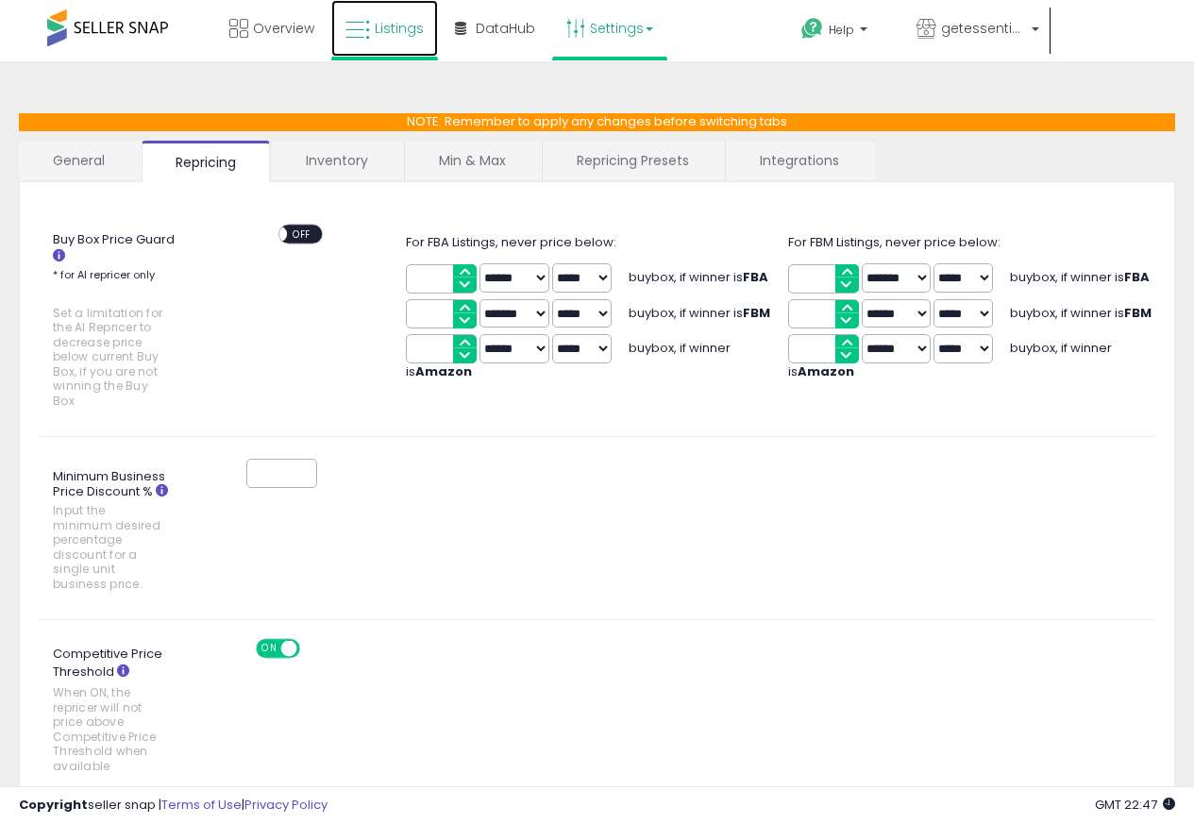
click at [387, 29] on span "Listings" at bounding box center [399, 28] width 49 height 19
